Goal: Navigation & Orientation: Find specific page/section

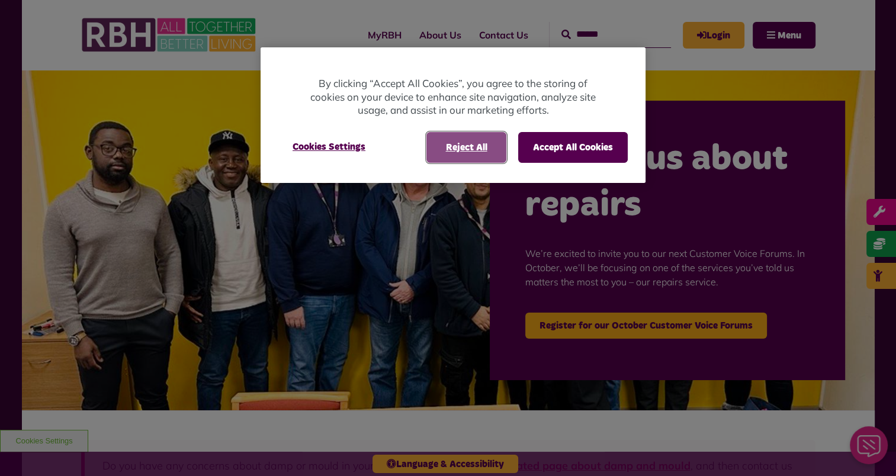
click at [471, 147] on button "Reject All" at bounding box center [466, 147] width 80 height 31
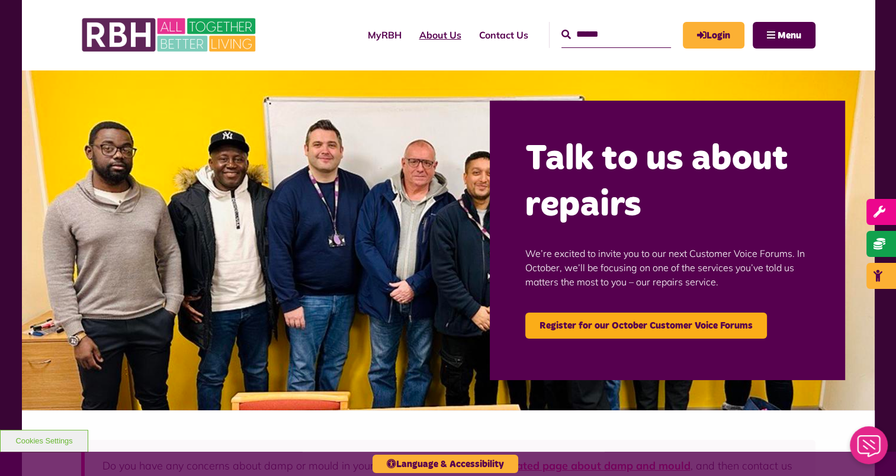
click at [413, 38] on link "About Us" at bounding box center [440, 35] width 60 height 32
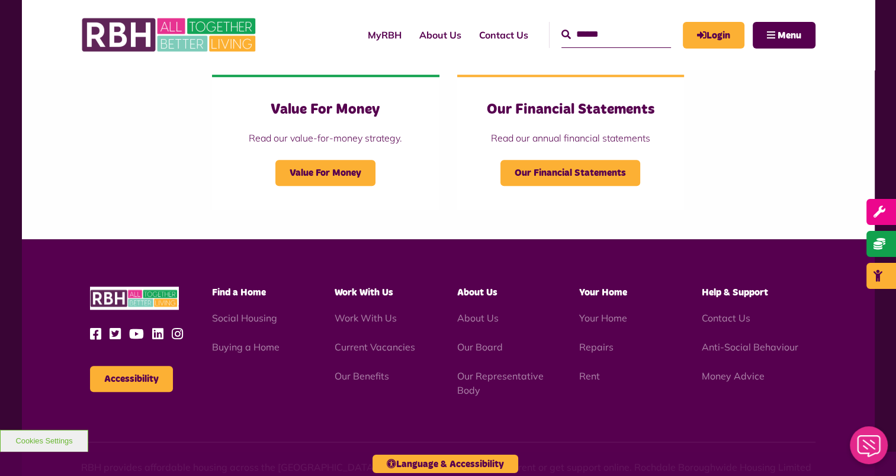
scroll to position [1265, 0]
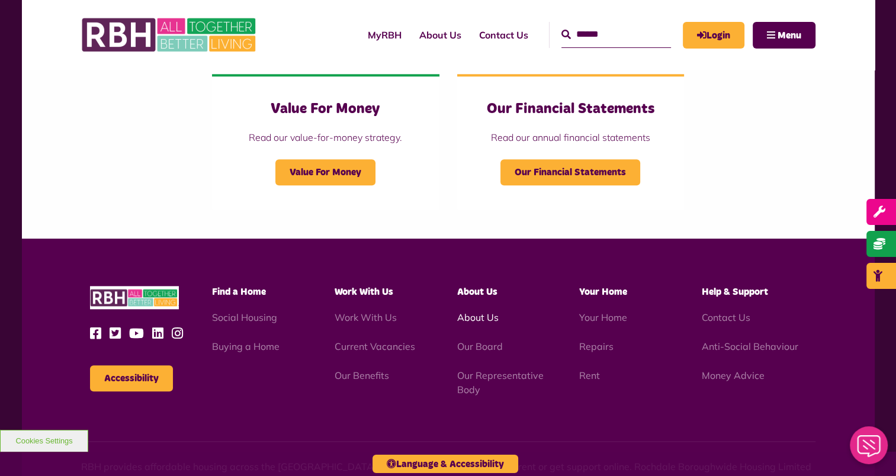
click at [486, 320] on link "About Us" at bounding box center [476, 317] width 41 height 12
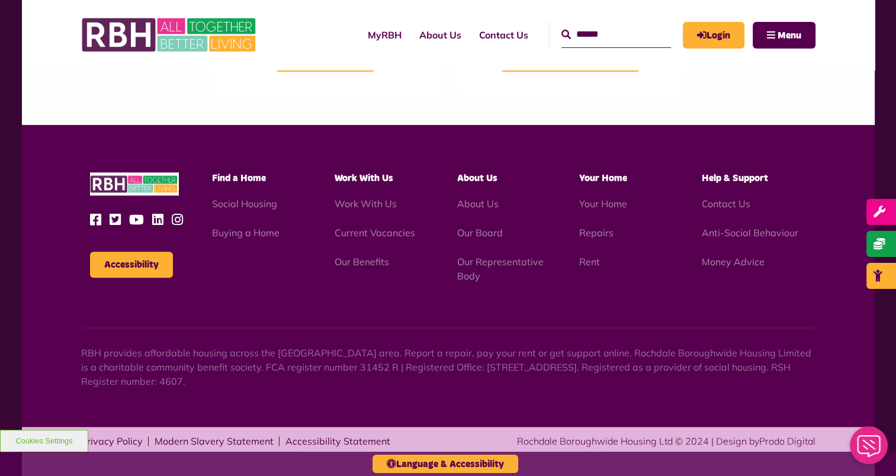
scroll to position [1378, 0]
click at [471, 233] on link "Our Board" at bounding box center [479, 233] width 46 height 12
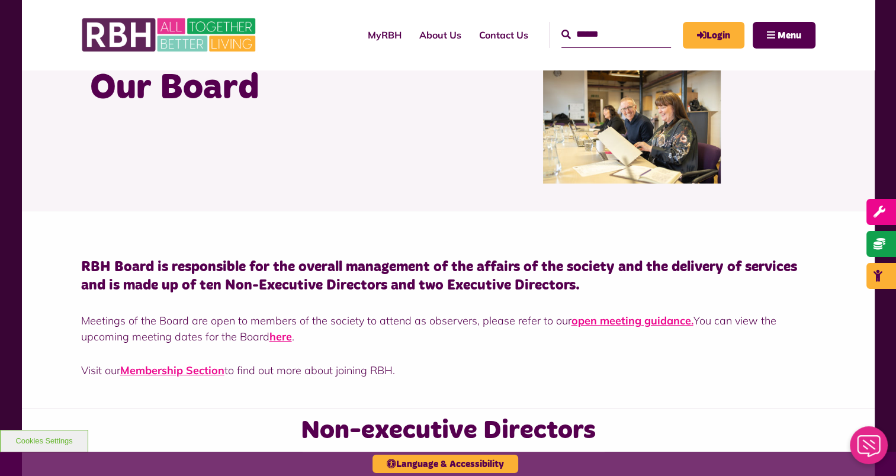
scroll to position [66, 0]
